Goal: Check status: Check status

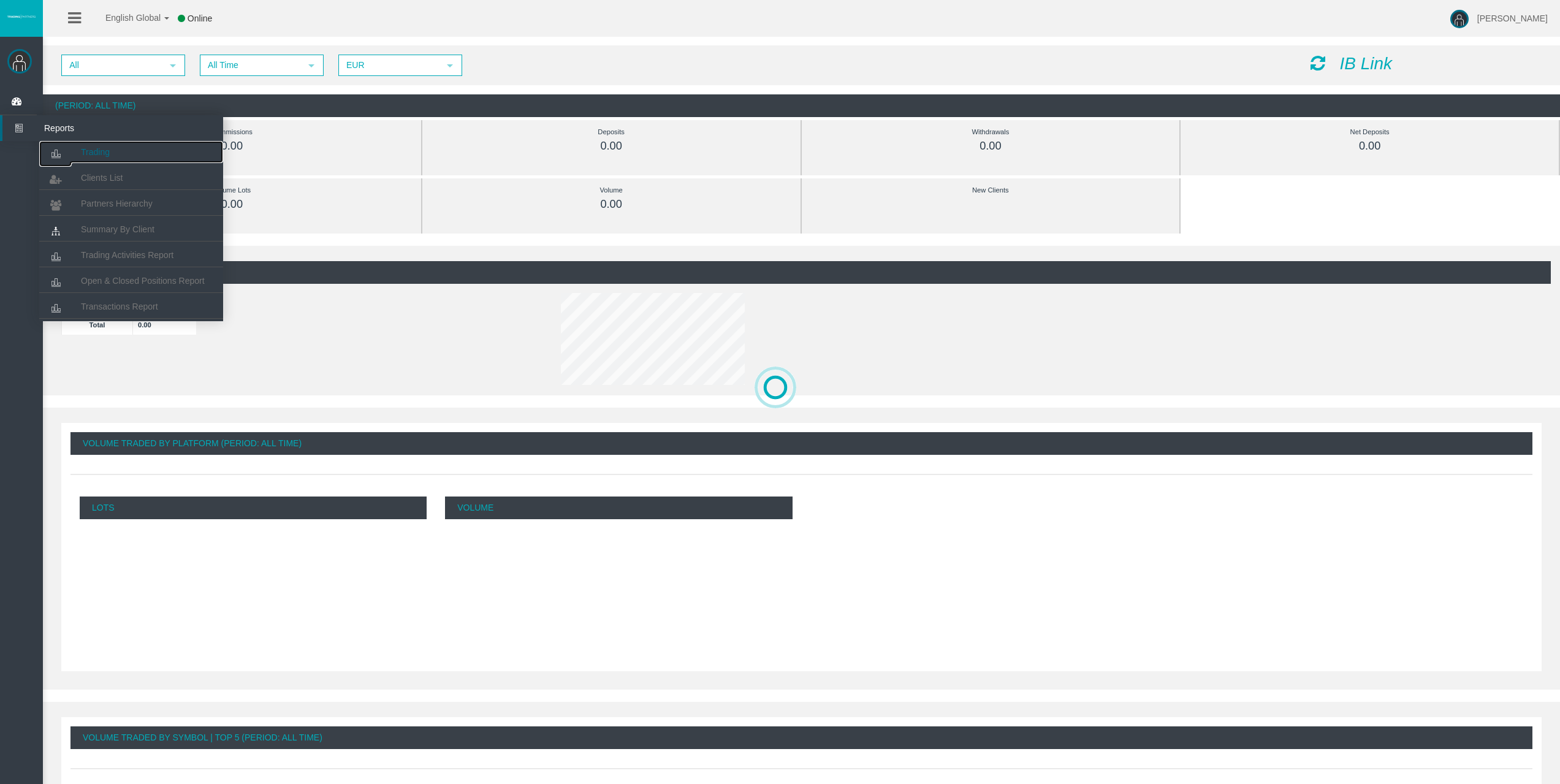
click at [83, 150] on span "Trading" at bounding box center [95, 152] width 29 height 10
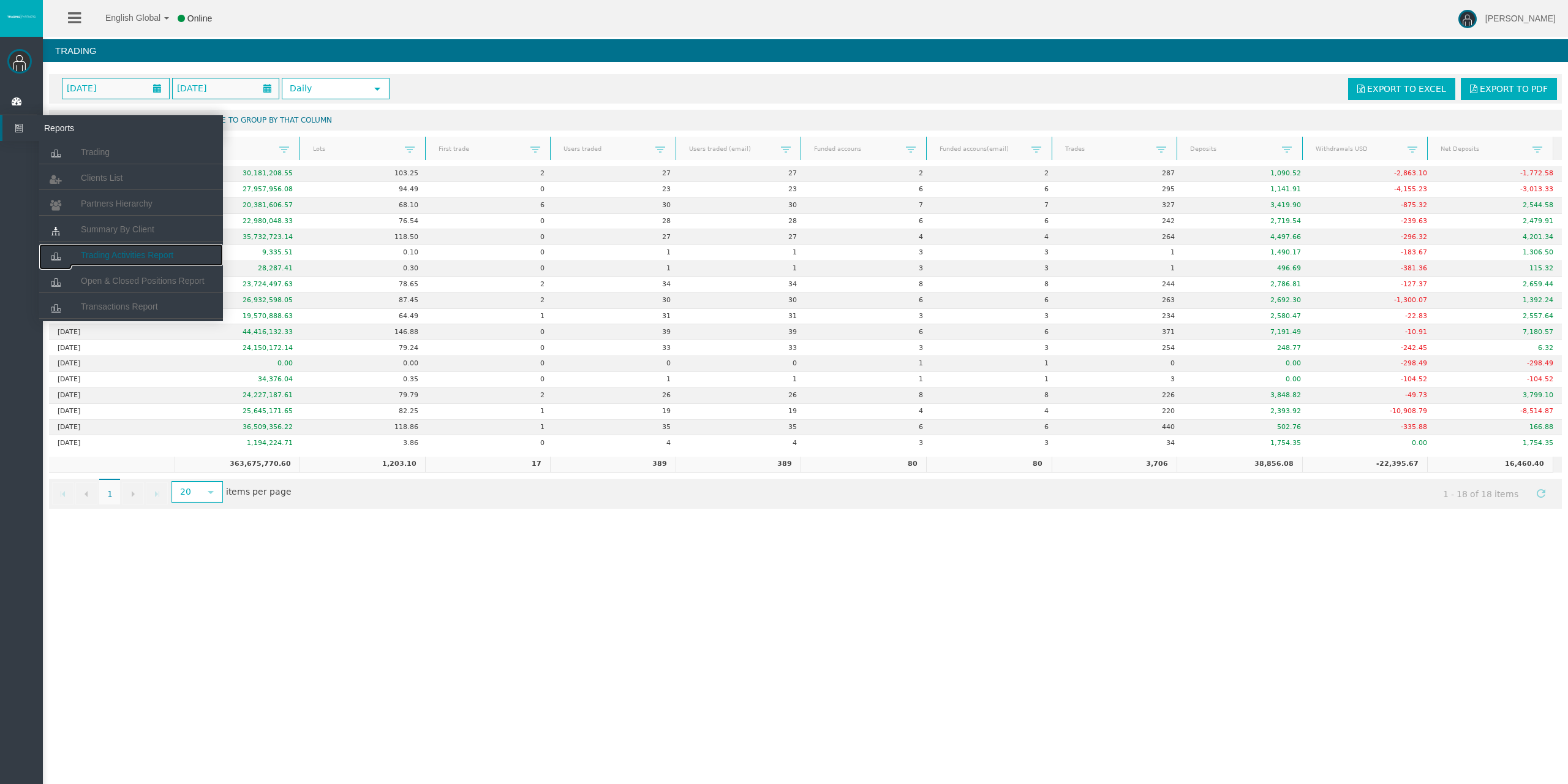
click at [110, 252] on span "Trading Activities Report" at bounding box center [127, 255] width 93 height 10
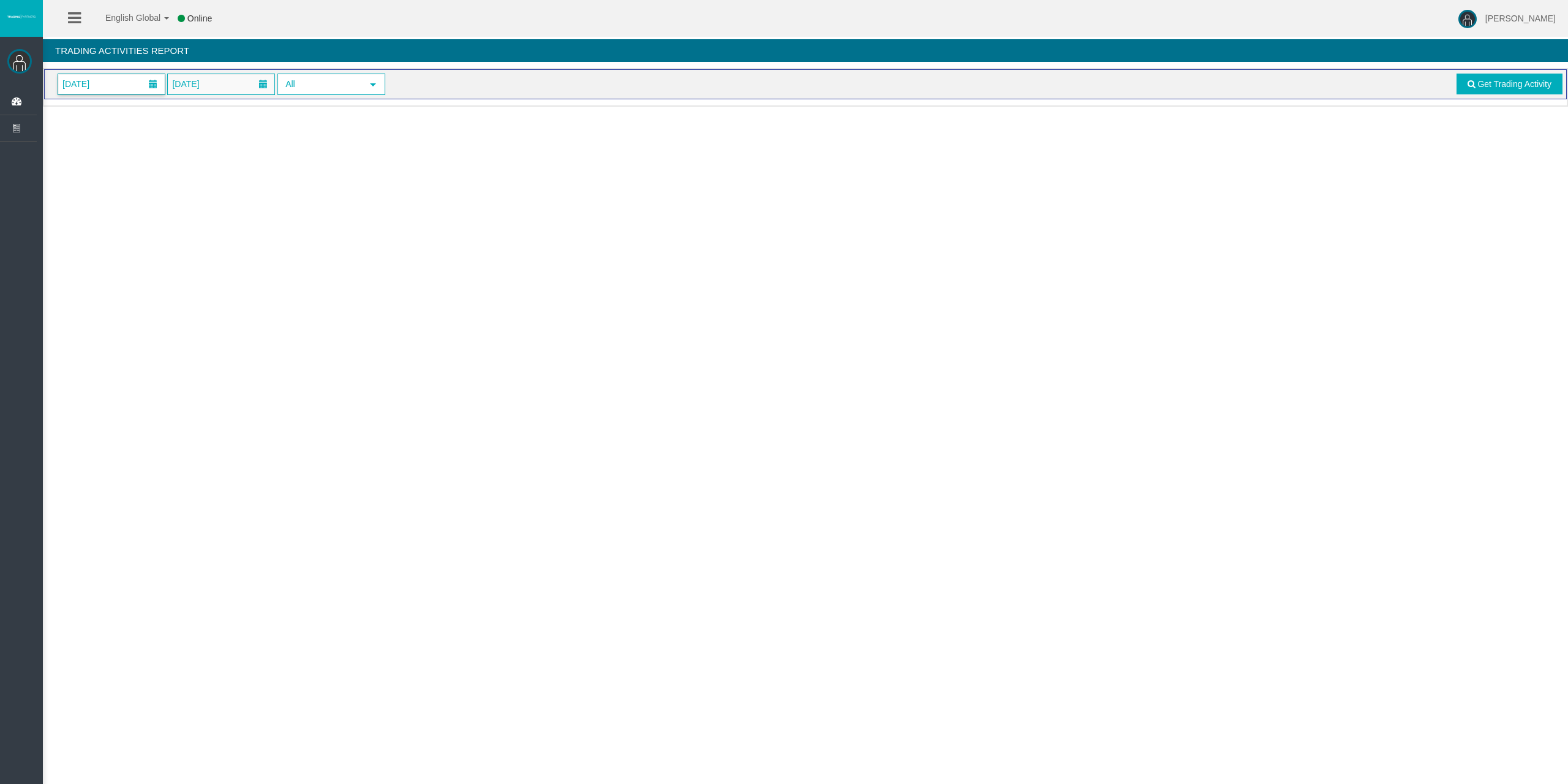
click at [93, 86] on span "[DATE]" at bounding box center [76, 84] width 34 height 17
click at [158, 202] on link "18" at bounding box center [162, 207] width 22 height 22
click at [1508, 88] on span "Get Trading Activity" at bounding box center [1514, 83] width 74 height 10
